Goal: Check status: Check status

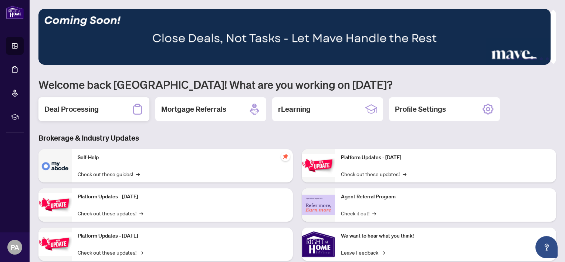
click at [67, 105] on h2 "Deal Processing" at bounding box center [71, 109] width 54 height 10
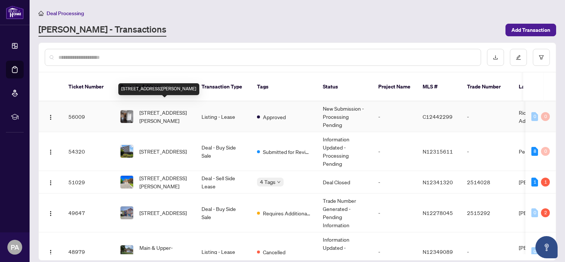
click at [142, 108] on span "[STREET_ADDRESS][PERSON_NAME]" at bounding box center [164, 116] width 50 height 16
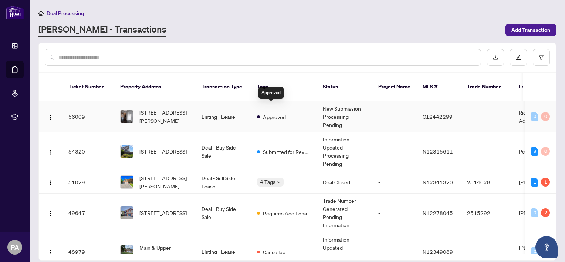
click at [262, 112] on div "Approved" at bounding box center [271, 116] width 29 height 9
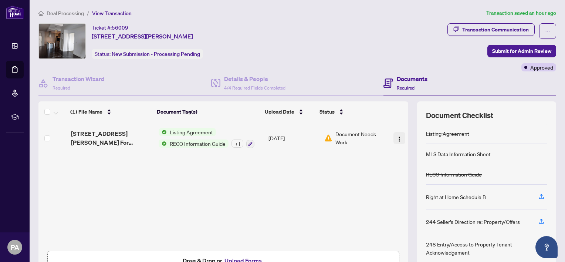
click at [396, 136] on img "button" at bounding box center [399, 139] width 6 height 6
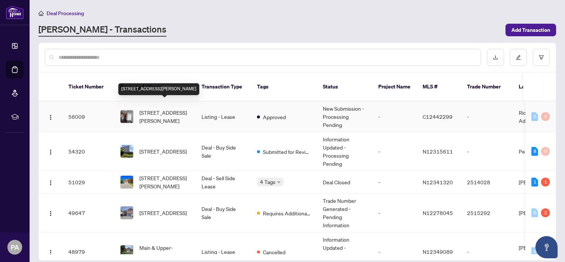
click at [160, 109] on span "[STREET_ADDRESS][PERSON_NAME]" at bounding box center [164, 116] width 50 height 16
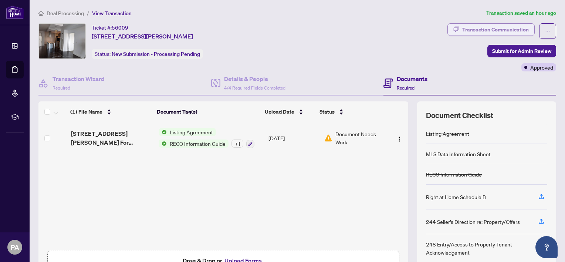
click at [499, 30] on div "Transaction Communication" at bounding box center [495, 30] width 67 height 12
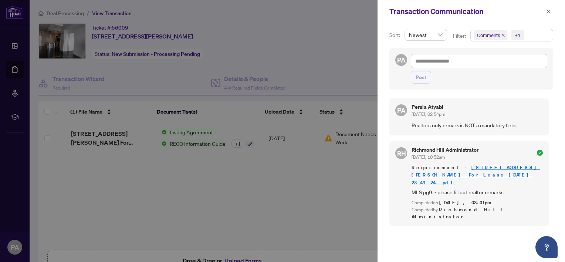
click at [281, 61] on div at bounding box center [282, 131] width 565 height 262
click at [550, 14] on icon "close" at bounding box center [548, 11] width 5 height 5
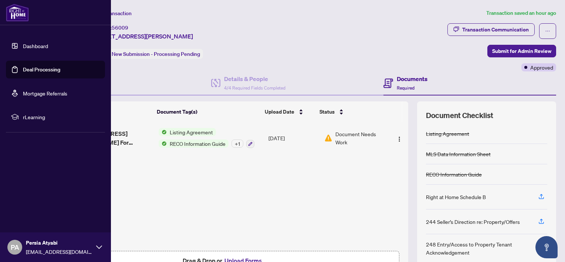
click at [27, 47] on link "Dashboard" at bounding box center [35, 46] width 25 height 7
